Goal: Information Seeking & Learning: Find specific page/section

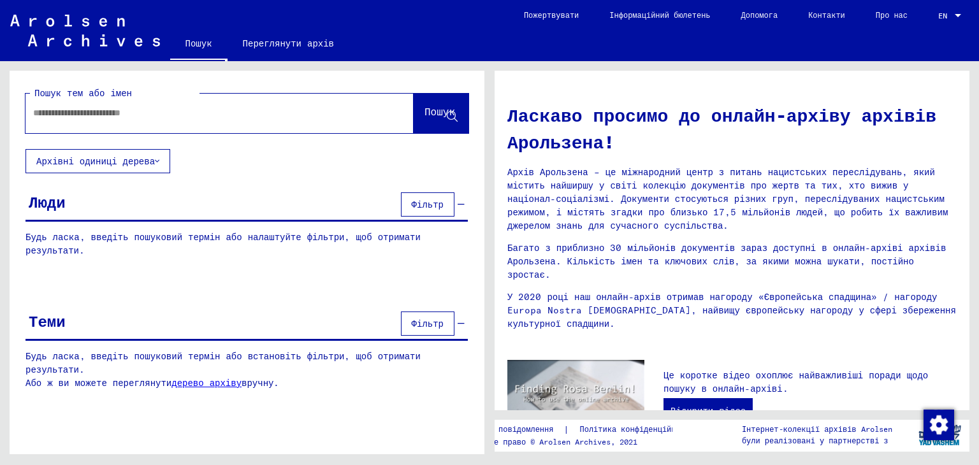
click at [433, 318] on font "Фільтр" at bounding box center [428, 323] width 32 height 11
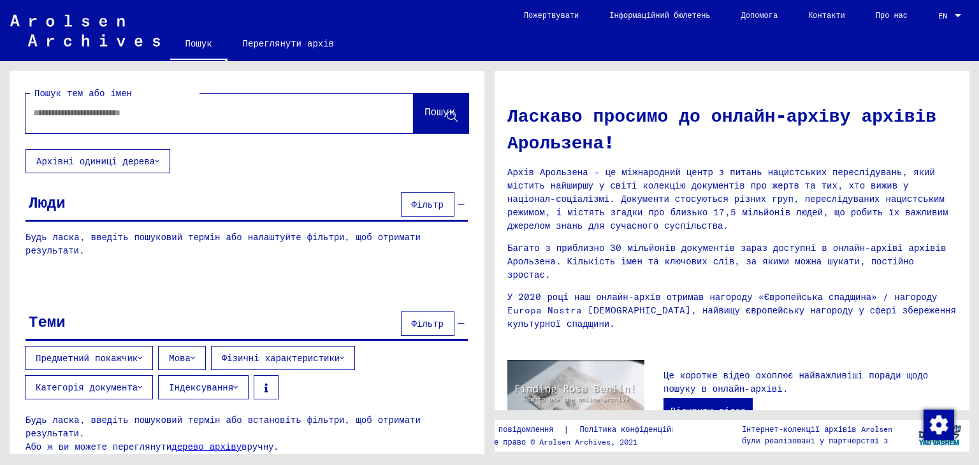
click at [134, 346] on button "Предметний покажчик" at bounding box center [89, 358] width 128 height 24
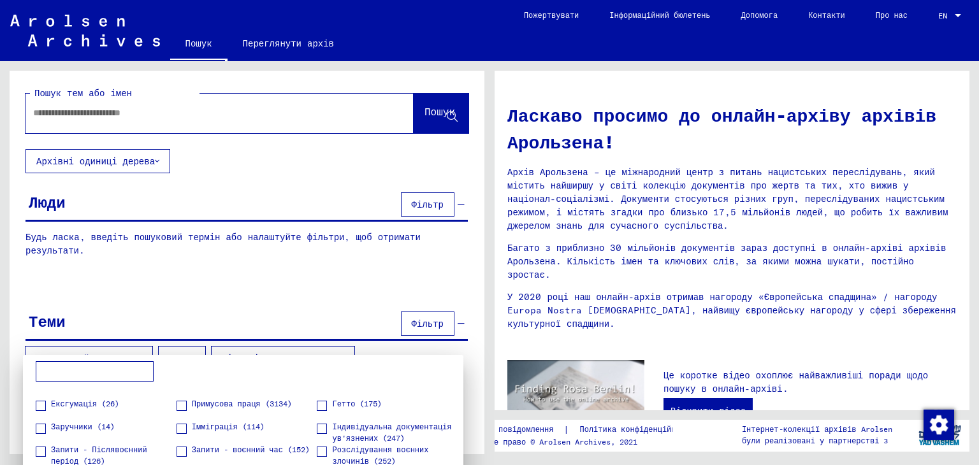
scroll to position [431, 0]
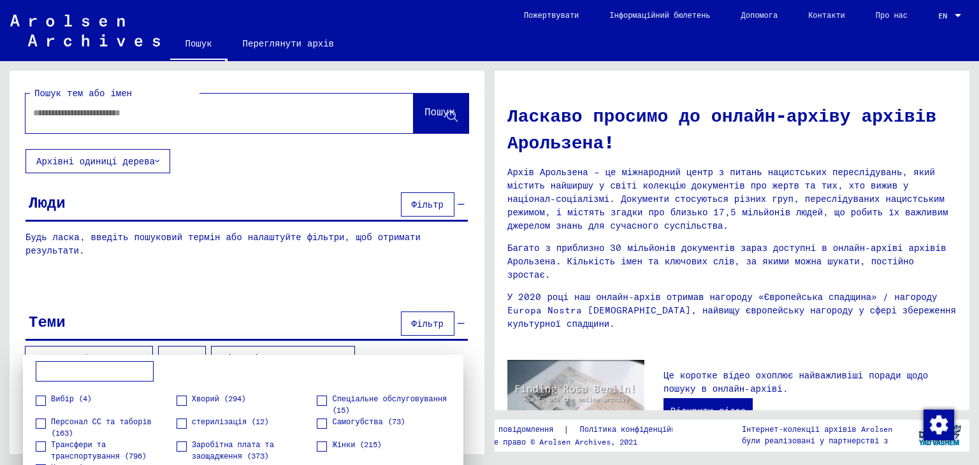
click at [435, 205] on div at bounding box center [489, 232] width 979 height 465
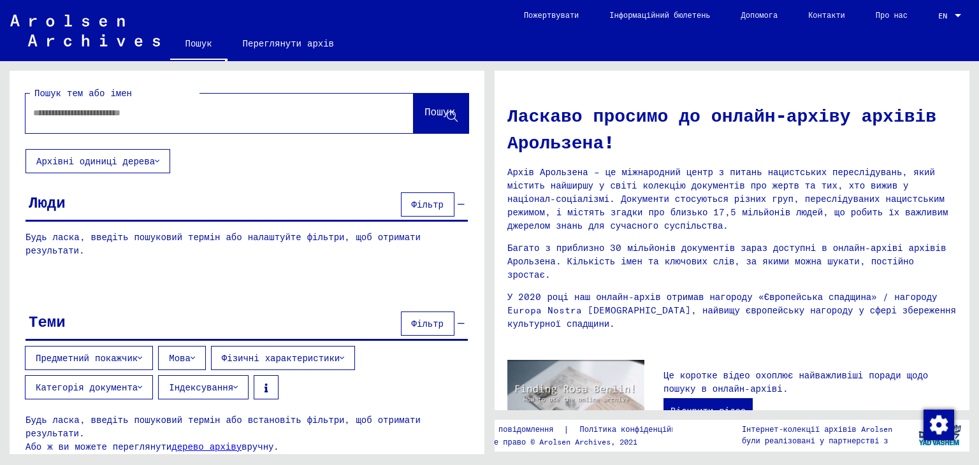
click at [435, 205] on font "Фільтр" at bounding box center [428, 204] width 32 height 11
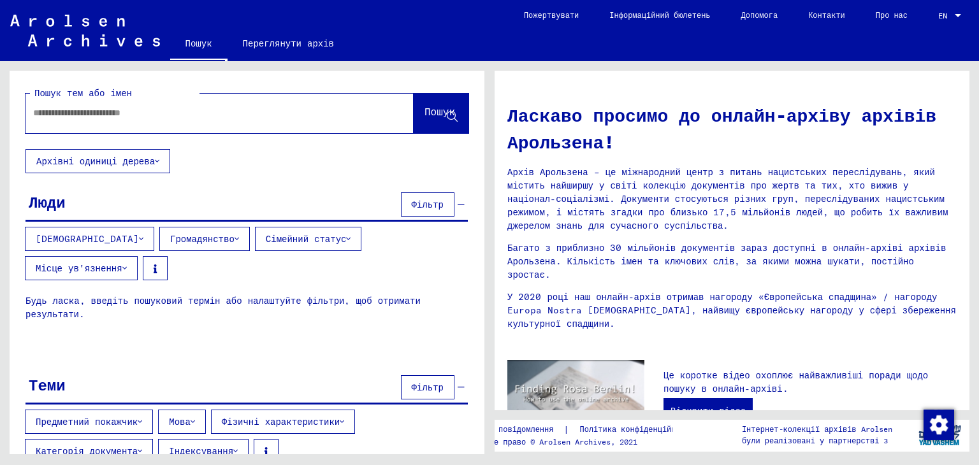
click at [170, 233] on font "Громадянство" at bounding box center [202, 238] width 64 height 11
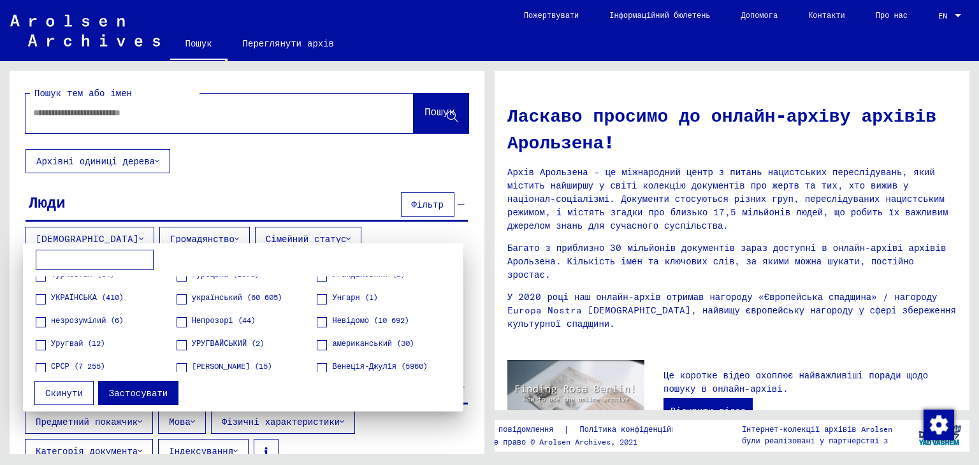
scroll to position [1899, 0]
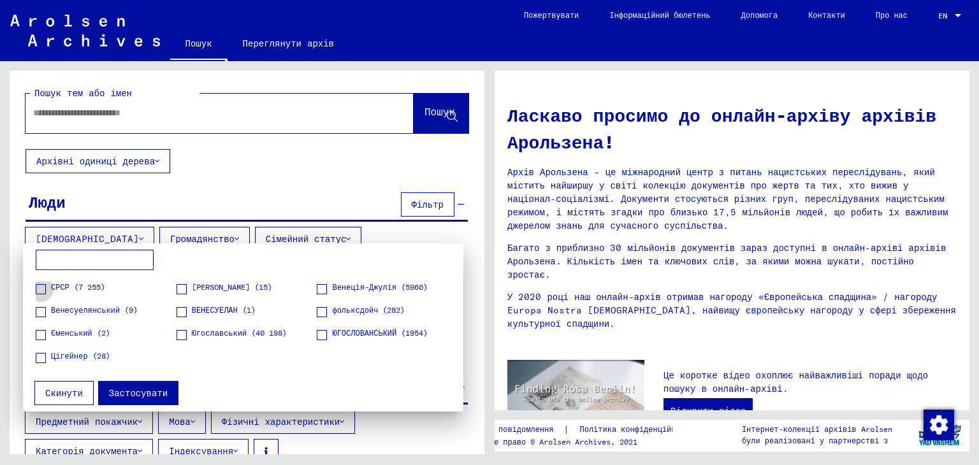
click at [40, 291] on span at bounding box center [41, 289] width 10 height 10
click at [135, 392] on font "Застосувати" at bounding box center [138, 392] width 59 height 11
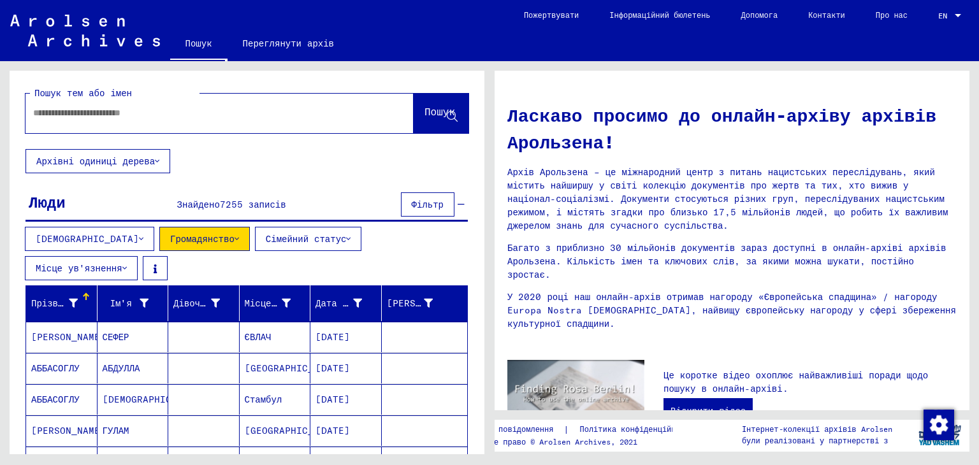
click at [64, 298] on font "Прізвище" at bounding box center [52, 303] width 43 height 11
click at [83, 297] on div at bounding box center [85, 299] width 4 height 4
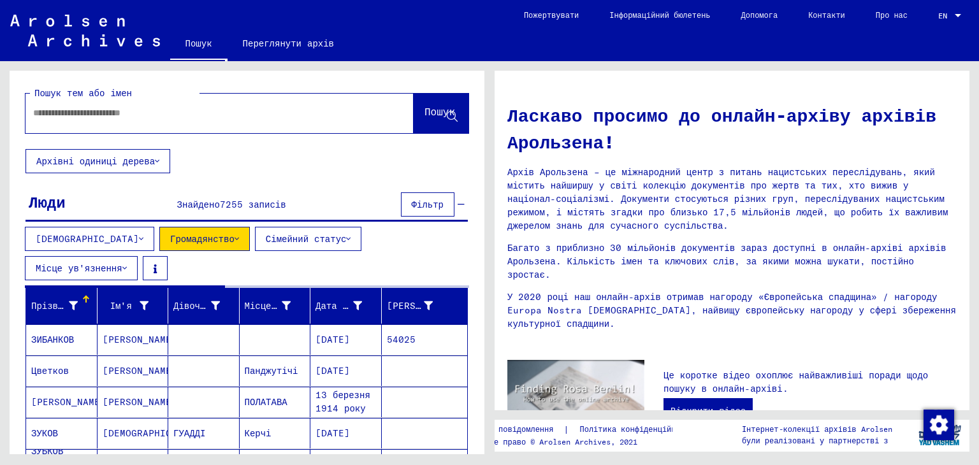
click at [82, 296] on div at bounding box center [86, 300] width 8 height 8
